Goal: Find specific page/section: Find specific page/section

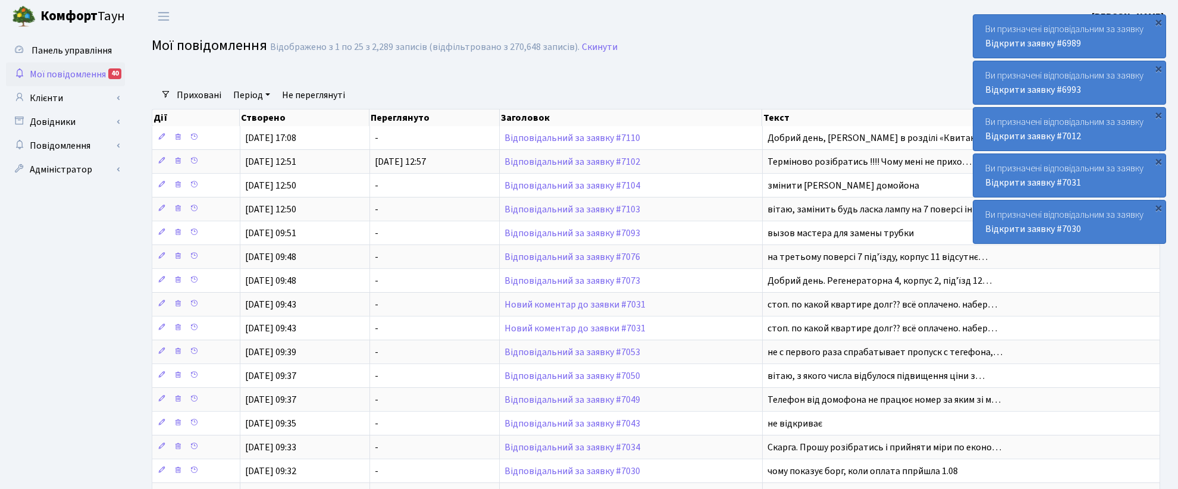
select select "25"
click at [51, 97] on link "Клієнти" at bounding box center [65, 98] width 119 height 24
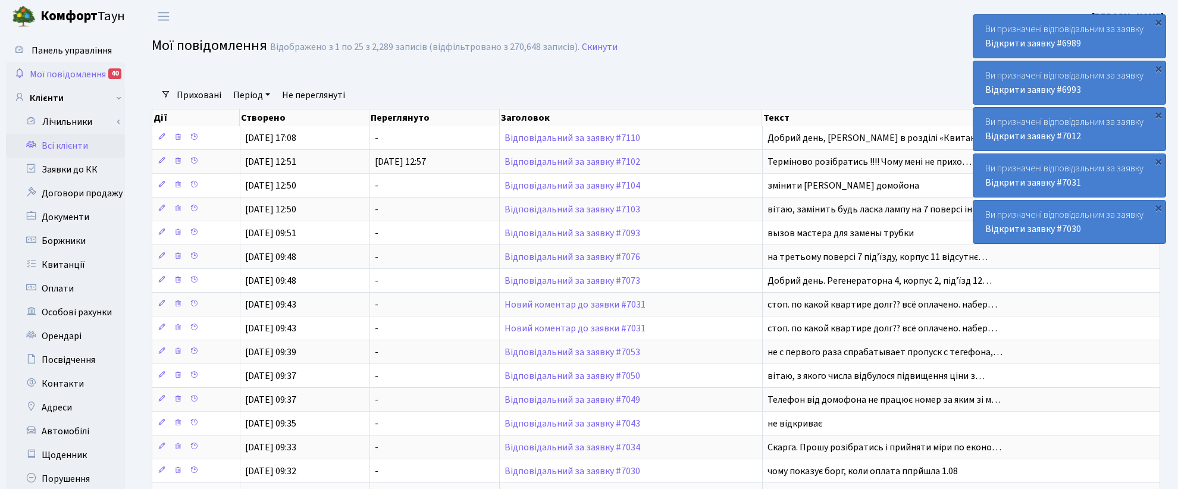
click at [55, 143] on link "Всі клієнти" at bounding box center [65, 146] width 119 height 24
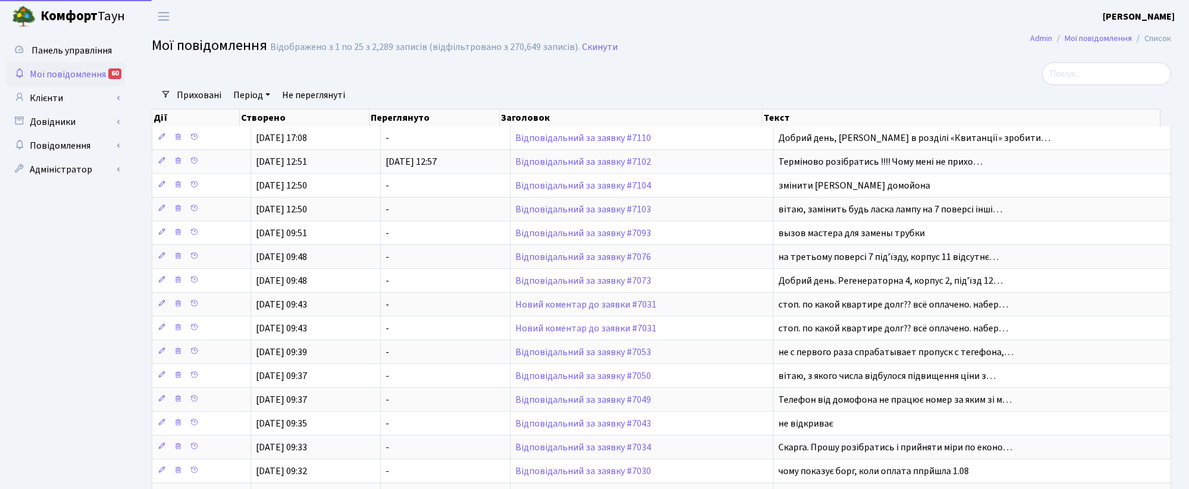
select select "25"
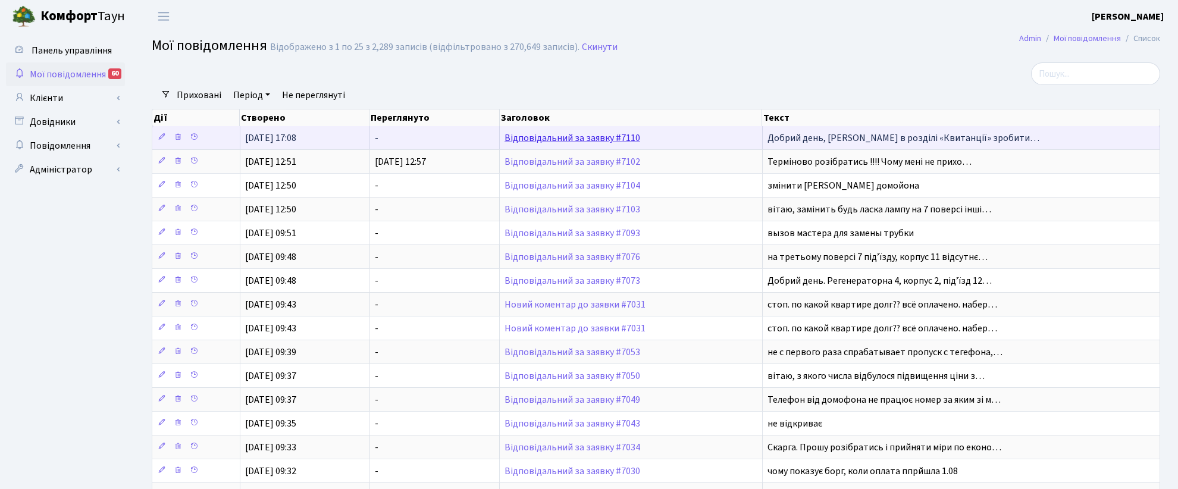
click at [536, 140] on link "Відповідальний за заявку #7110" at bounding box center [573, 138] width 136 height 13
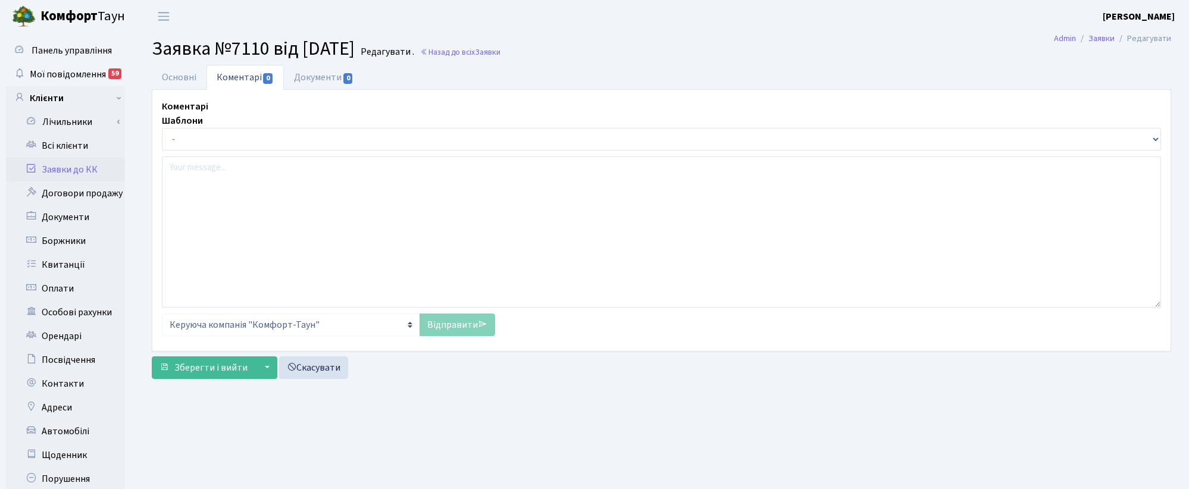
select select "46844"
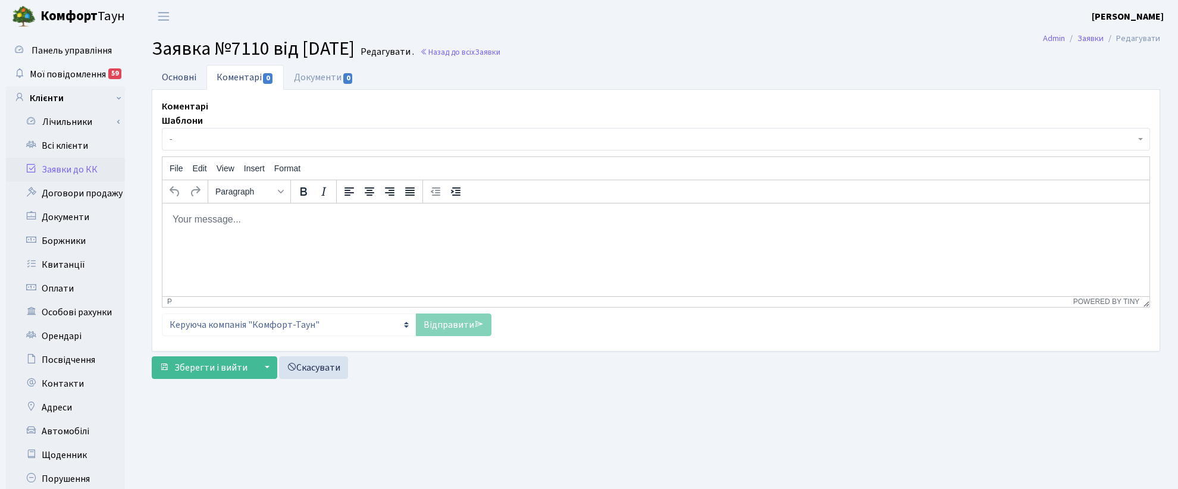
click at [180, 75] on link "Основні" at bounding box center [179, 77] width 55 height 24
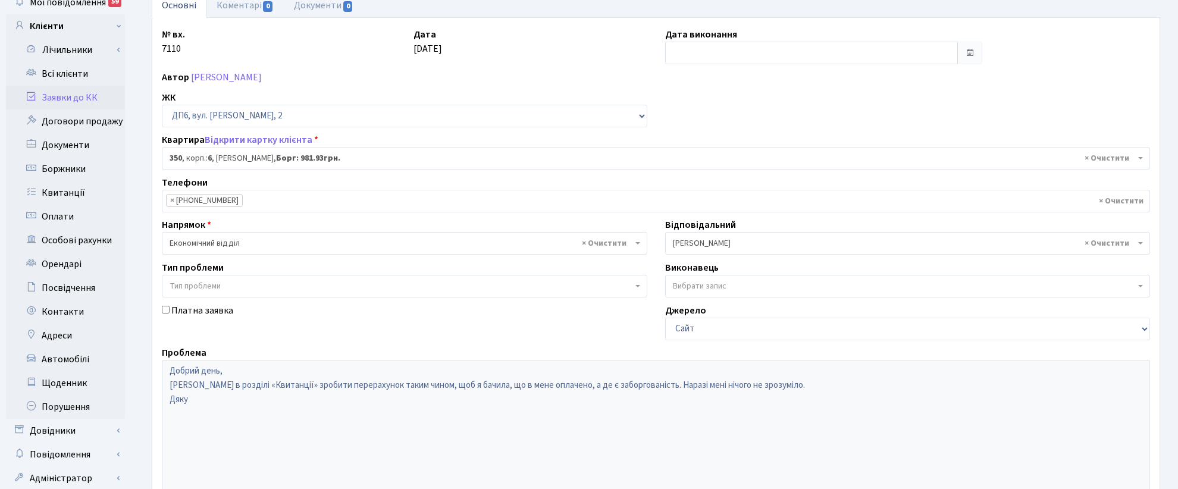
scroll to position [146, 0]
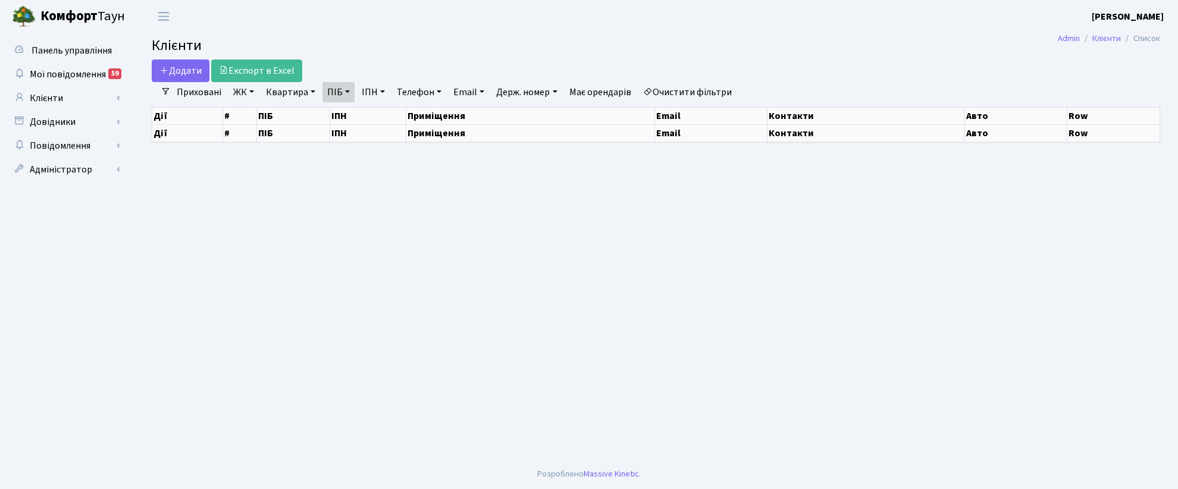
select select "25"
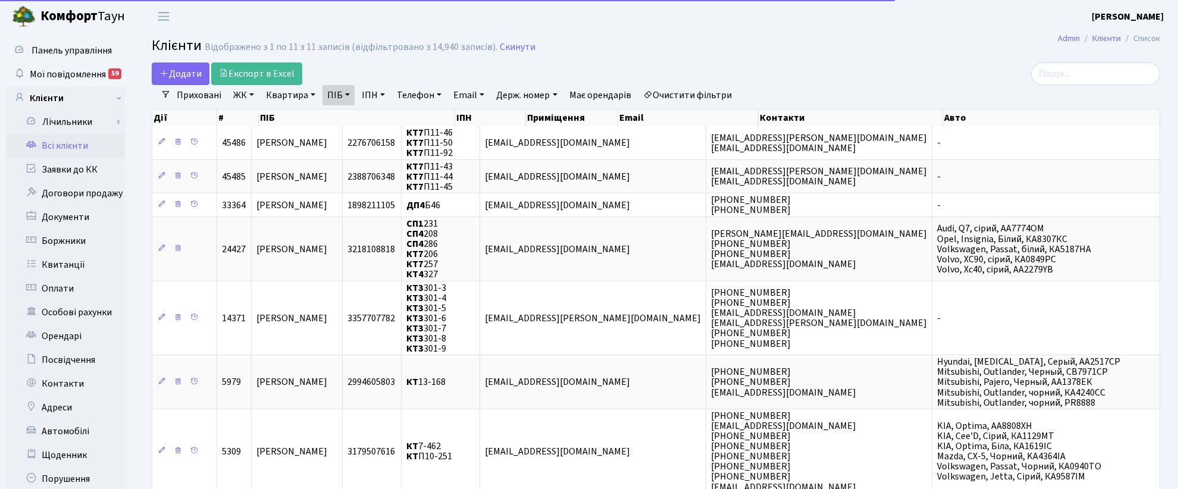
click at [345, 97] on link "ПІБ" at bounding box center [339, 95] width 32 height 20
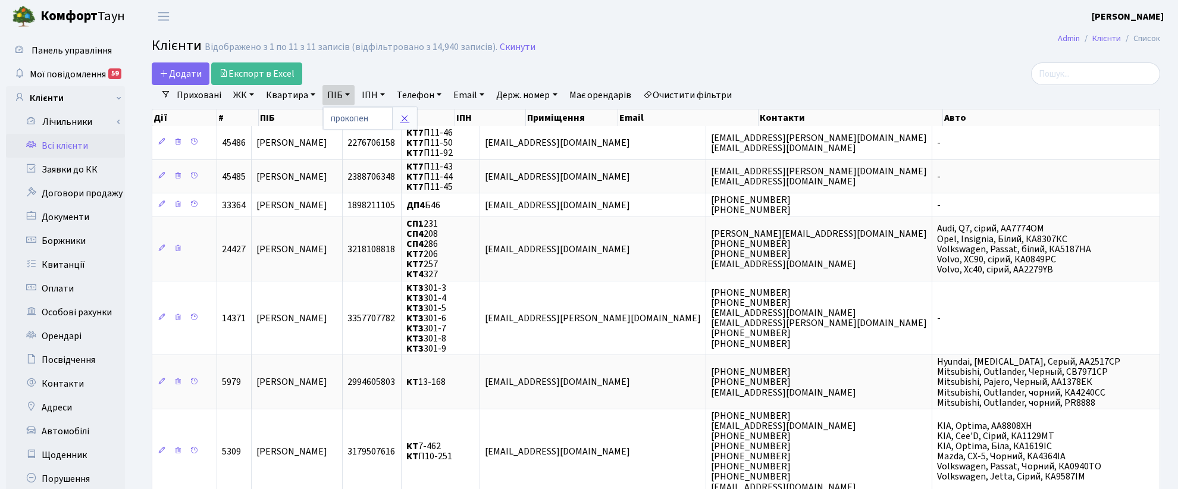
click at [402, 121] on icon at bounding box center [405, 119] width 10 height 10
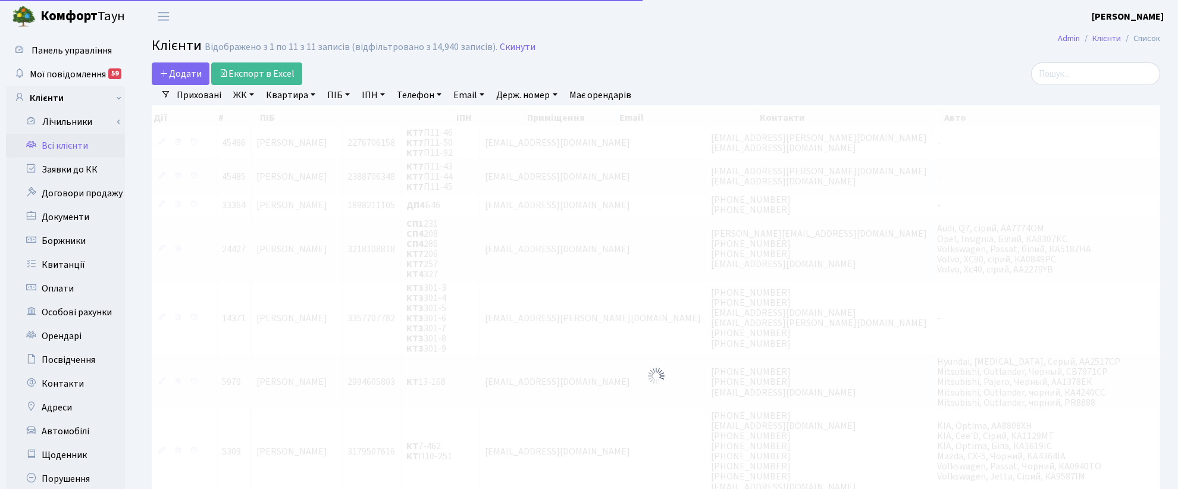
click at [295, 90] on link "Квартира" at bounding box center [290, 95] width 59 height 20
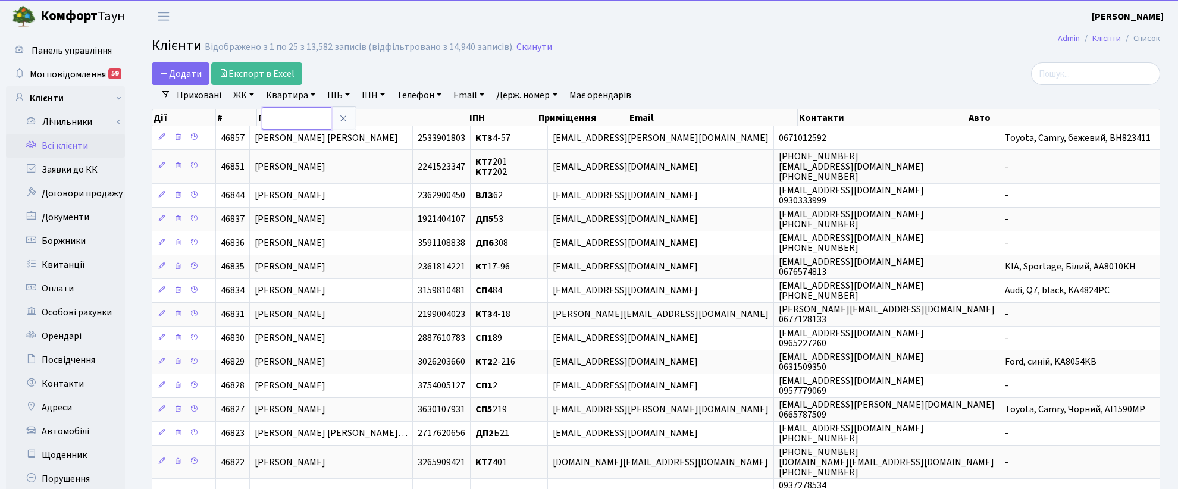
click at [295, 112] on input "text" at bounding box center [297, 118] width 70 height 23
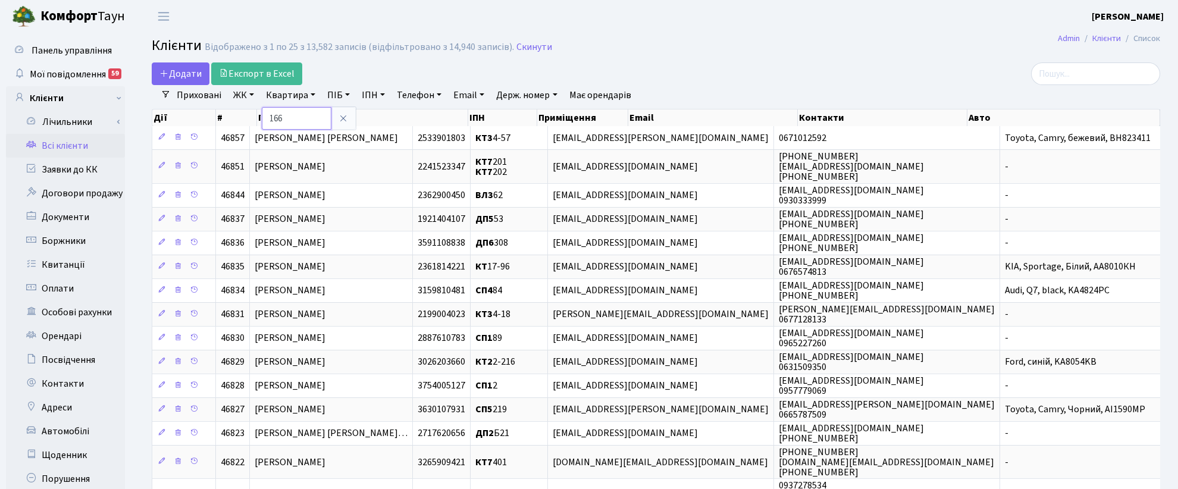
type input "166"
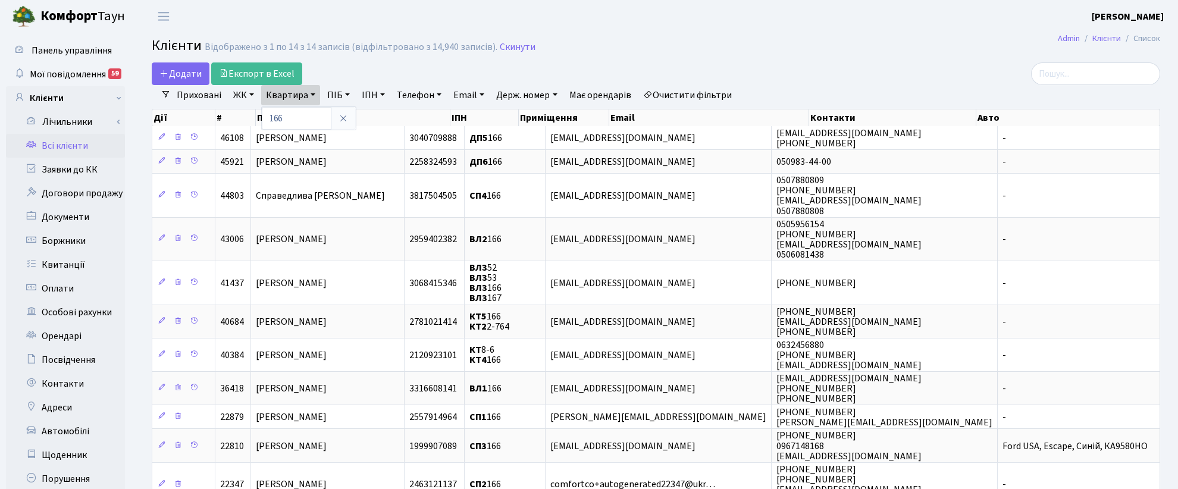
click at [242, 96] on link "ЖК" at bounding box center [244, 95] width 30 height 20
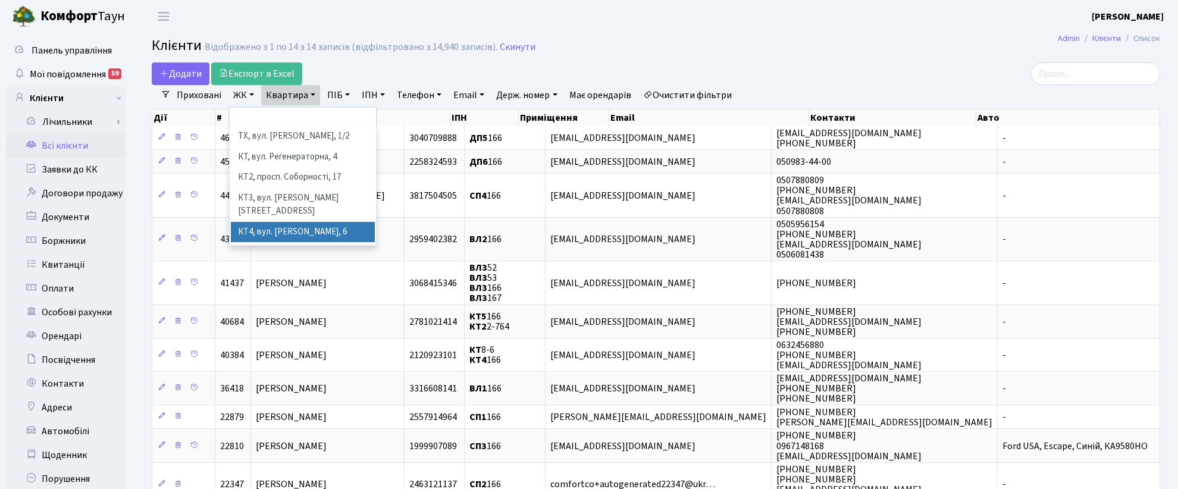
click at [315, 222] on li "КТ4, вул. Юрія Липи, 6" at bounding box center [303, 232] width 144 height 21
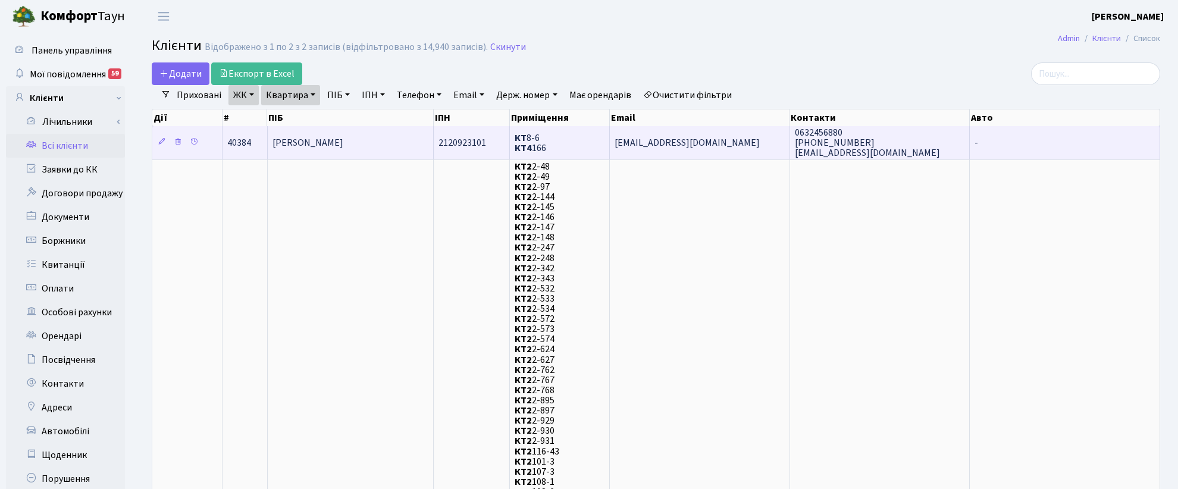
click at [320, 145] on span "Кривопуст Галина Петрівна" at bounding box center [308, 142] width 71 height 13
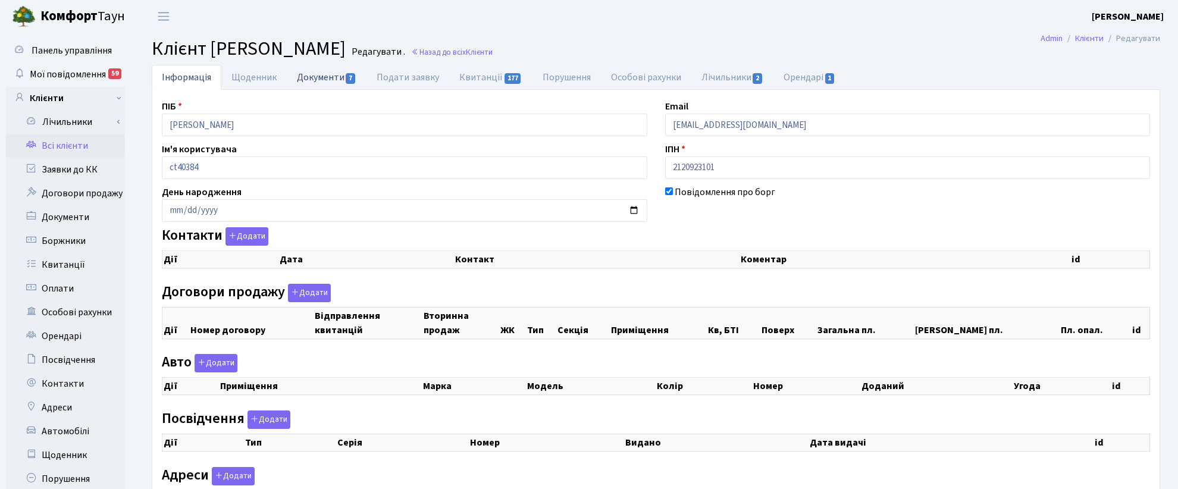
checkbox input "true"
select select "25"
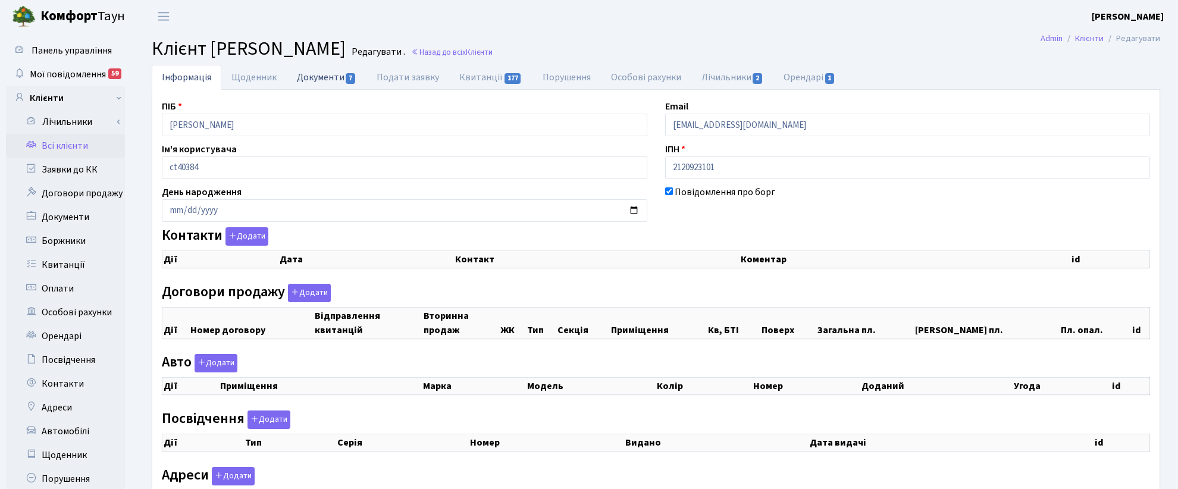
select select "25"
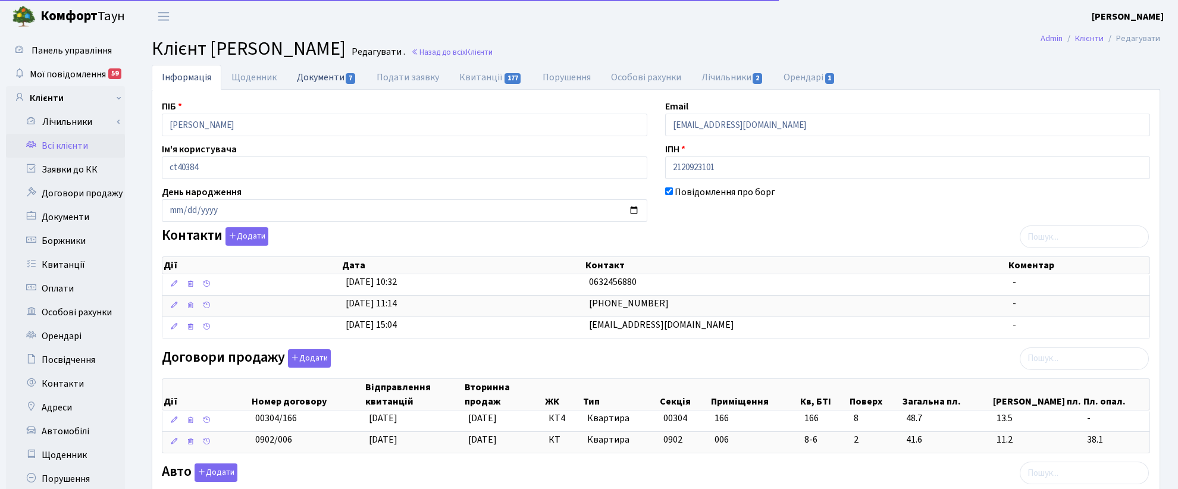
click at [326, 75] on link "Документи 7" at bounding box center [327, 77] width 80 height 24
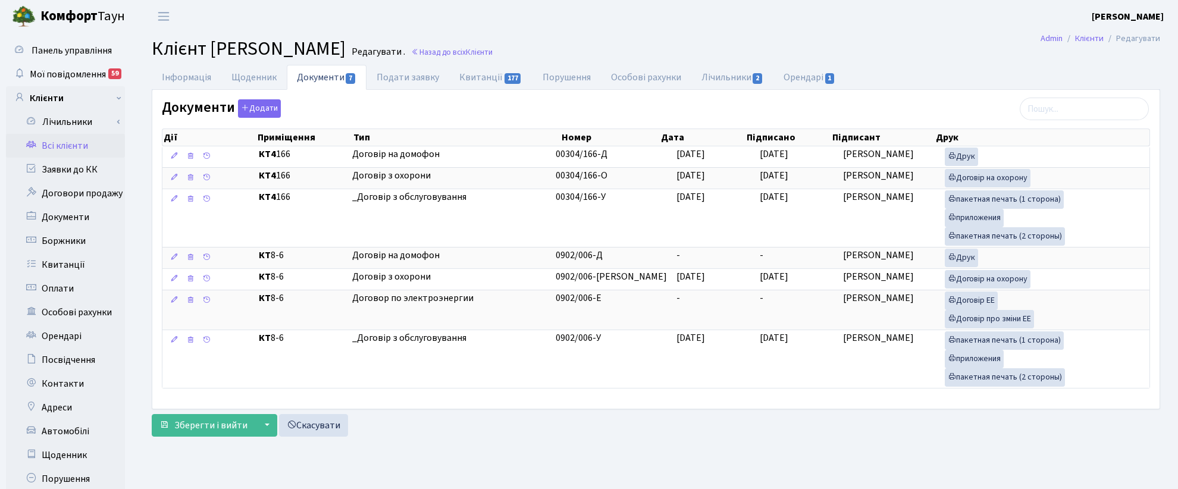
click at [1147, 65] on ul "Інформація Щоденник Документи 7 Подати заявку Квитанції 177 Порушення Особові р…" at bounding box center [656, 77] width 1009 height 25
